Goal: Check status: Check status

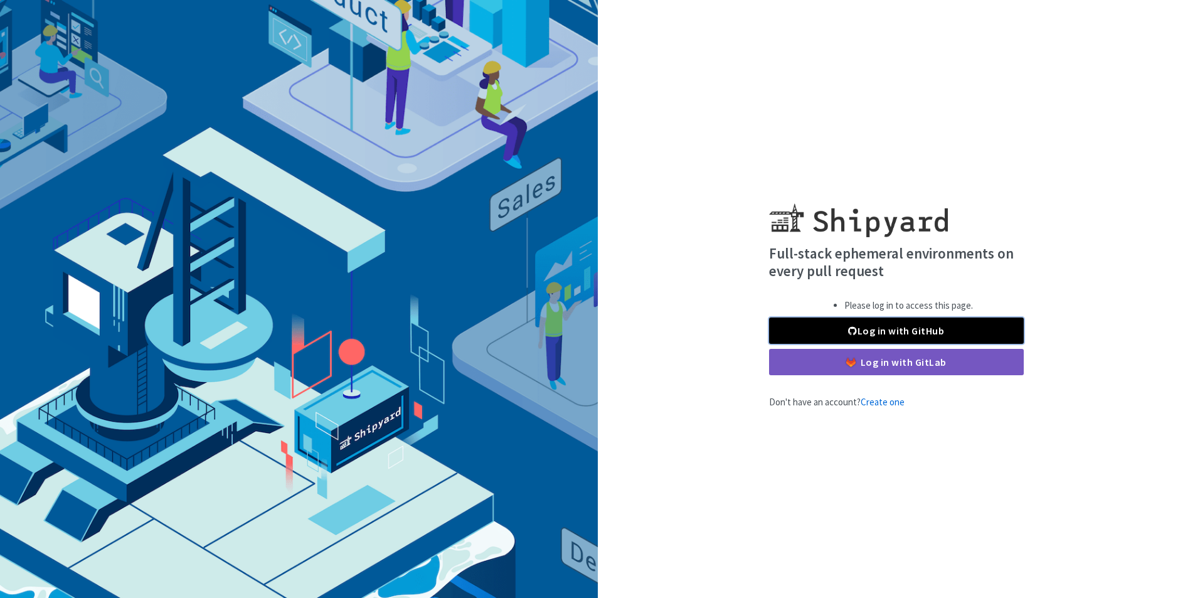
click at [911, 334] on link "Log in with GitHub" at bounding box center [896, 330] width 255 height 26
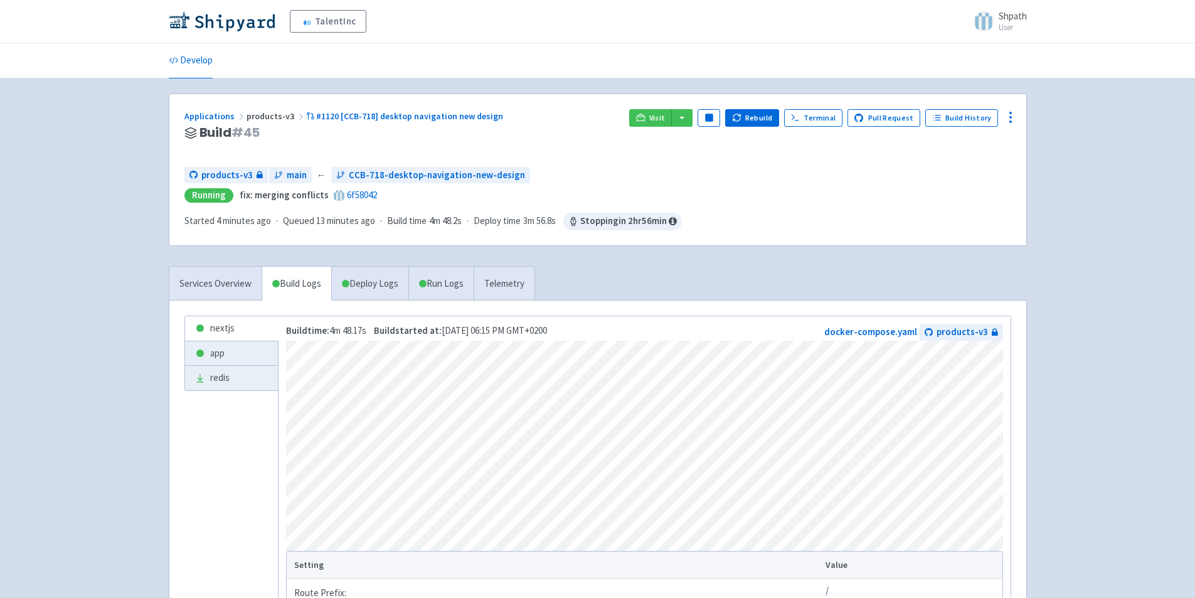
click at [99, 322] on div "TalentInc Shpath User Profile Sign out Develop #" at bounding box center [597, 366] width 1195 height 732
click at [73, 233] on div "TalentInc Shpath User Profile Sign out Develop #" at bounding box center [597, 366] width 1195 height 732
